Goal: Task Accomplishment & Management: Use online tool/utility

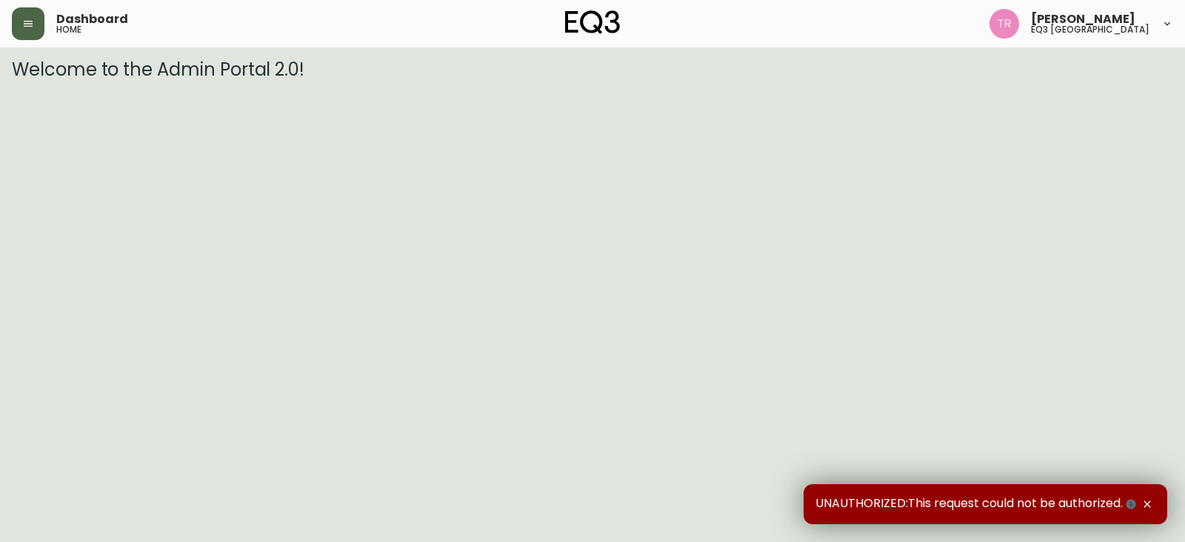
click at [32, 33] on button "button" at bounding box center [28, 23] width 33 height 33
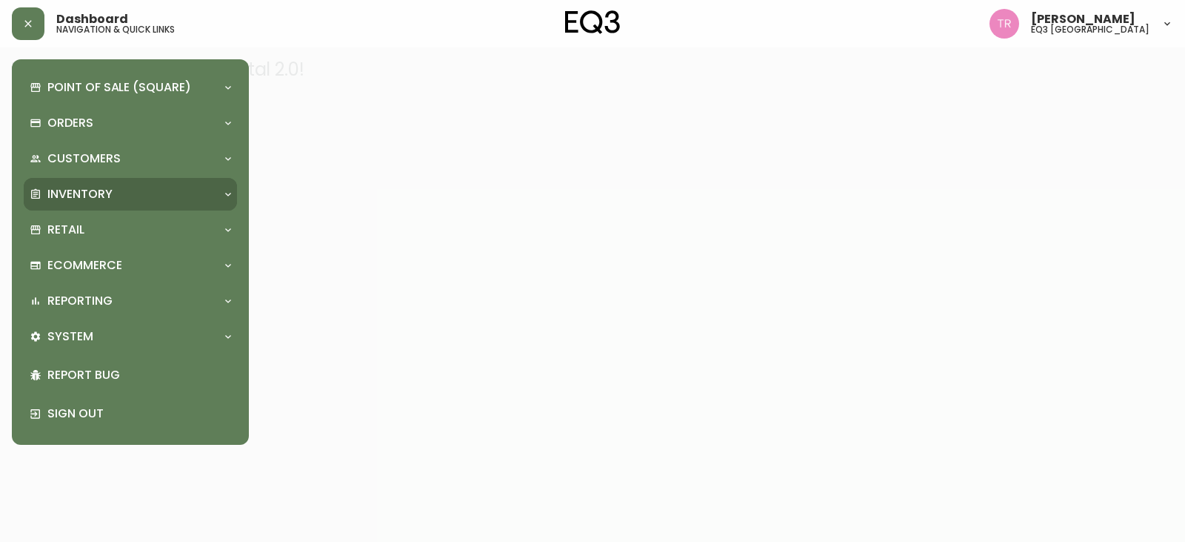
click at [84, 187] on p "Inventory" at bounding box center [79, 194] width 65 height 16
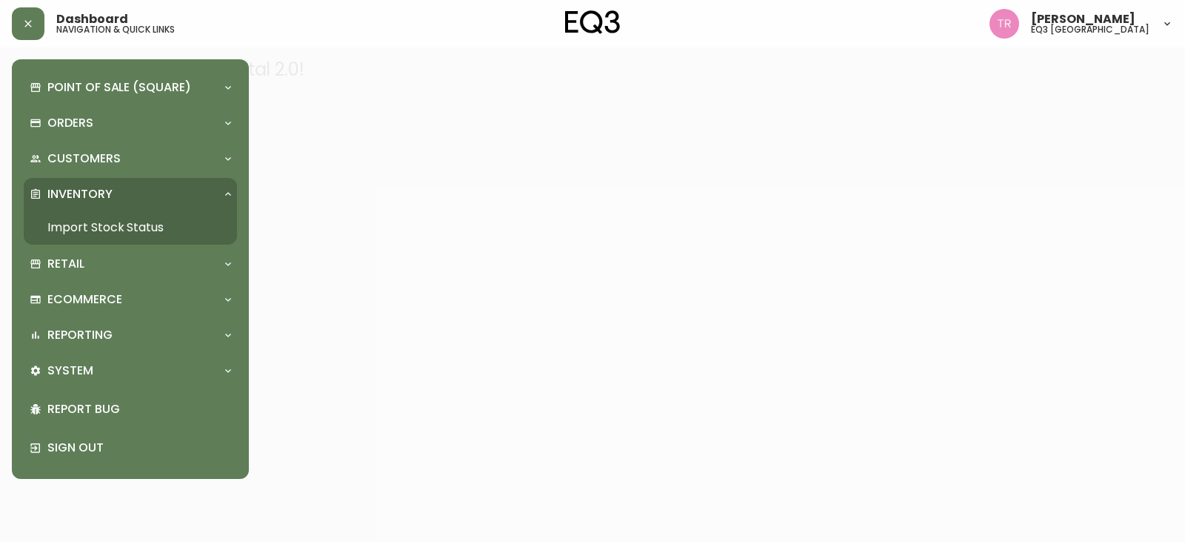
click at [111, 229] on link "Import Stock Status" at bounding box center [130, 227] width 213 height 34
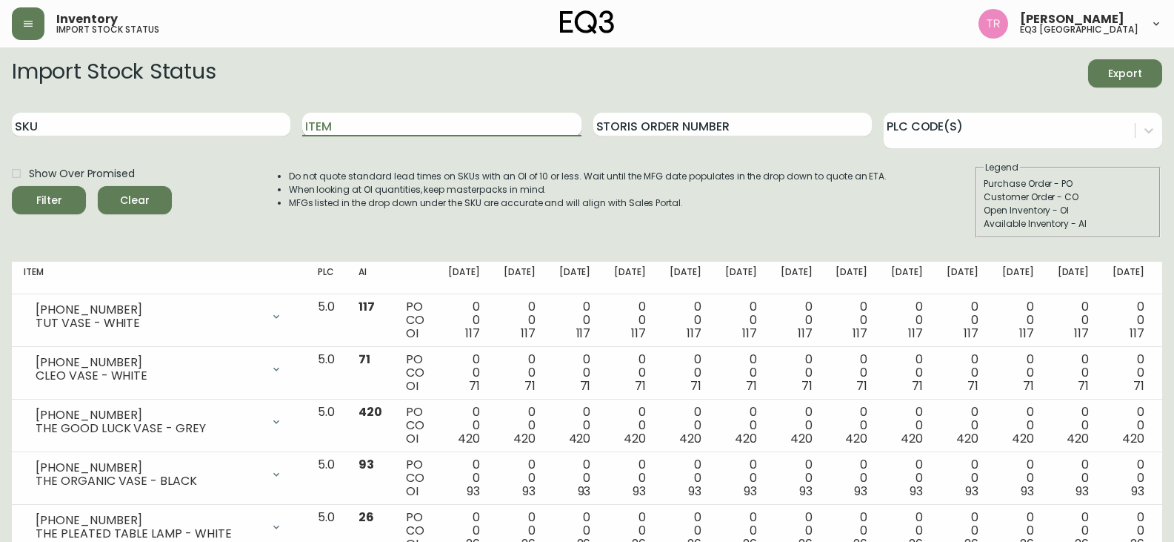
click at [326, 122] on input "Item" at bounding box center [441, 125] width 279 height 24
type input "CUSTOM"
click at [12, 186] on button "Filter" at bounding box center [49, 200] width 74 height 28
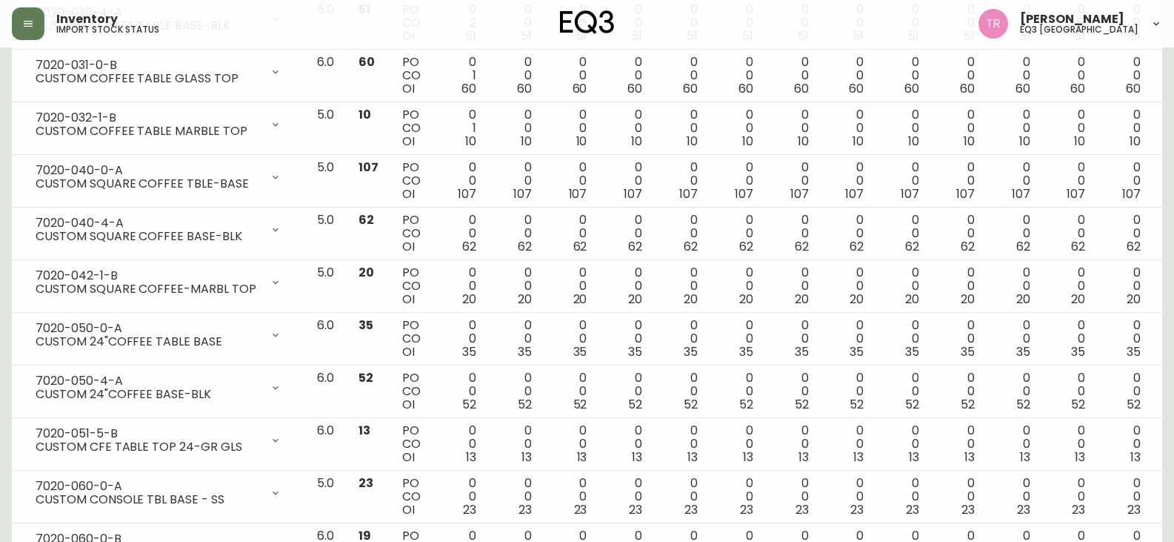
scroll to position [1408, 0]
